Goal: Transaction & Acquisition: Purchase product/service

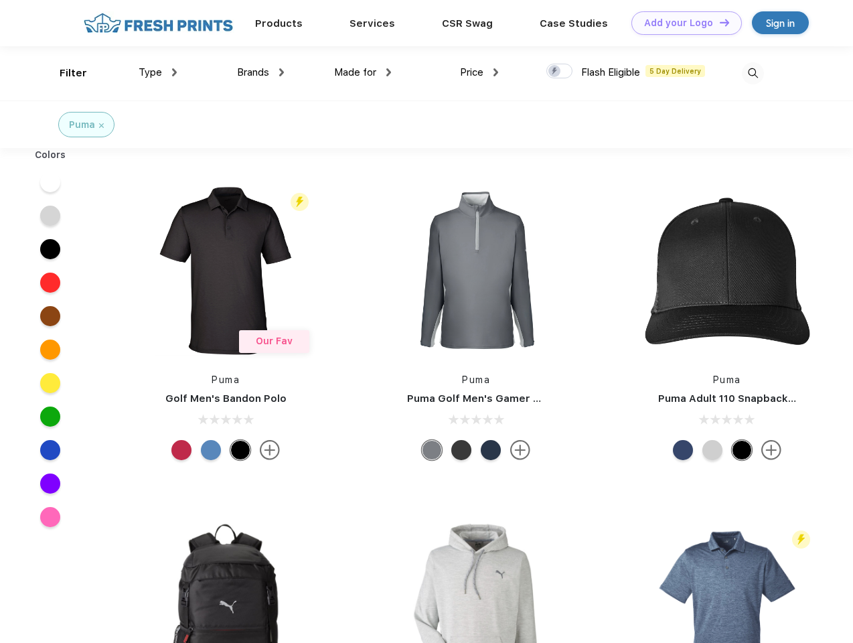
scroll to position [1, 0]
click at [681, 23] on link "Add your Logo Design Tool" at bounding box center [686, 22] width 110 height 23
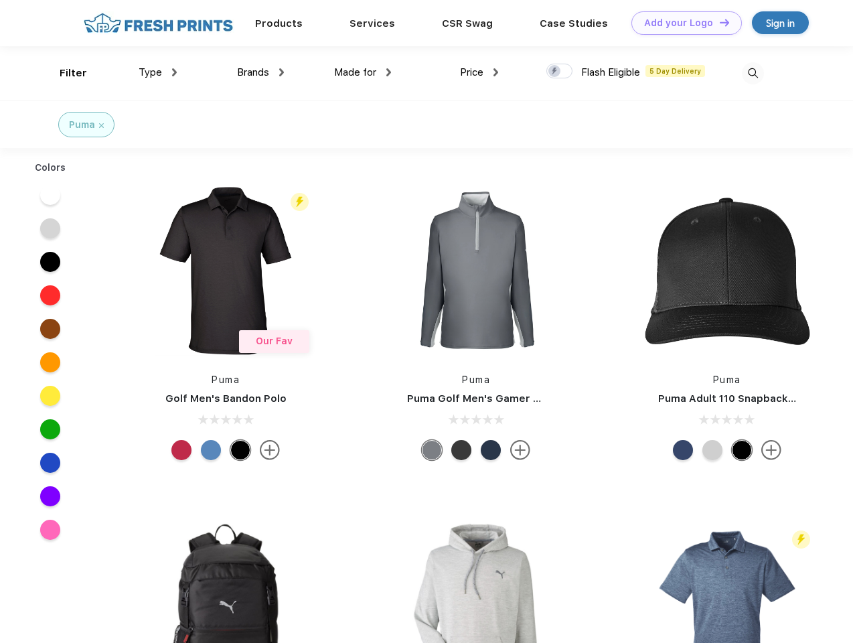
click at [0, 0] on div "Design Tool" at bounding box center [0, 0] width 0 height 0
click at [718, 22] on link "Add your Logo Design Tool" at bounding box center [686, 22] width 110 height 23
click at [64, 73] on div "Filter" at bounding box center [73, 73] width 27 height 15
click at [158, 72] on span "Type" at bounding box center [150, 72] width 23 height 12
click at [260, 72] on span "Brands" at bounding box center [253, 72] width 32 height 12
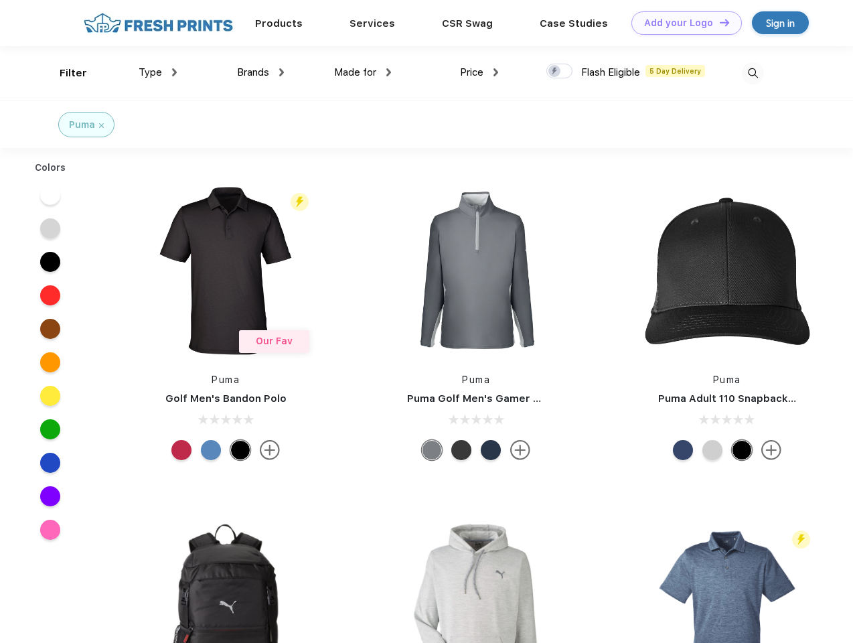
click at [363, 72] on span "Made for" at bounding box center [355, 72] width 42 height 12
click at [479, 72] on span "Price" at bounding box center [471, 72] width 23 height 12
click at [560, 72] on div at bounding box center [559, 71] width 26 height 15
click at [555, 72] on input "checkbox" at bounding box center [550, 67] width 9 height 9
click at [752, 73] on img at bounding box center [753, 73] width 22 height 22
